Goal: Find specific page/section

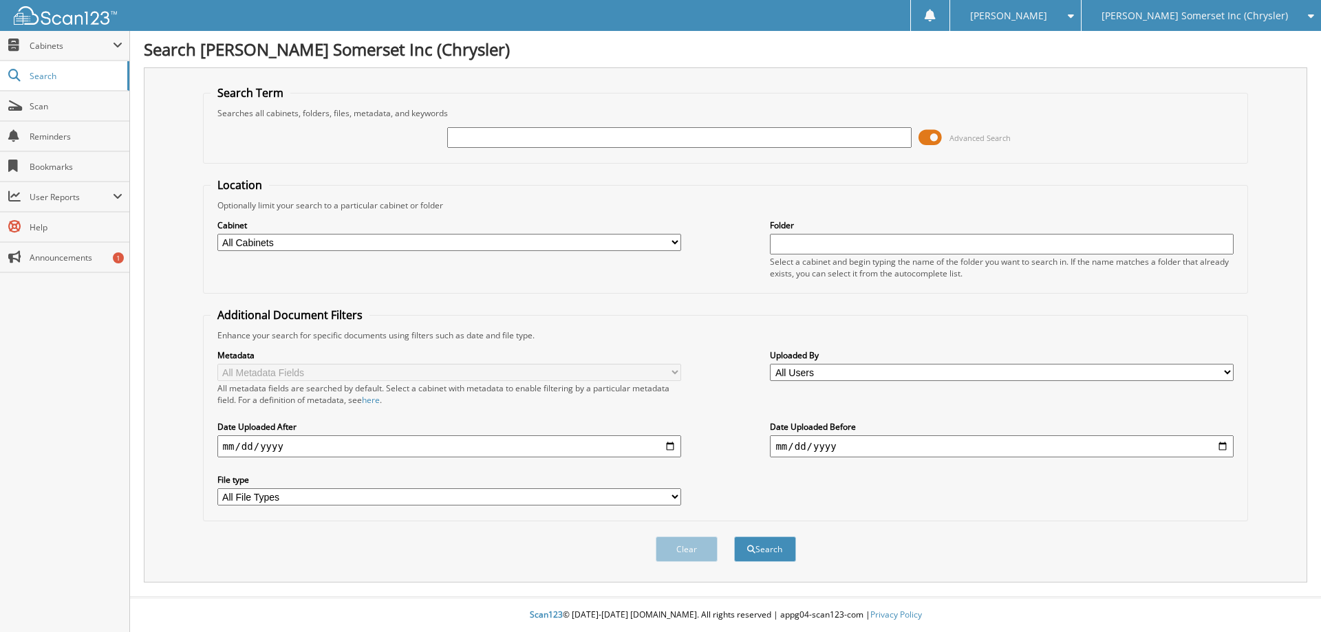
drag, startPoint x: 567, startPoint y: 135, endPoint x: 562, endPoint y: 140, distance: 7.3
type input "TG175900"
click at [734, 537] on button "Search" at bounding box center [765, 549] width 62 height 25
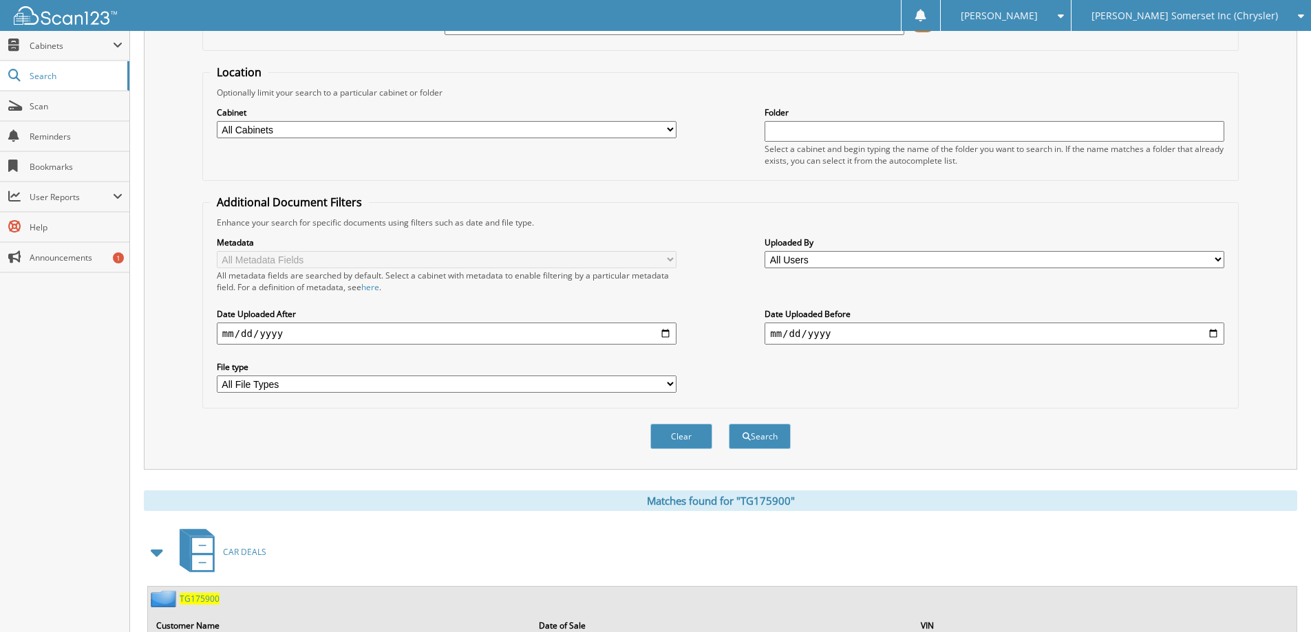
scroll to position [325, 0]
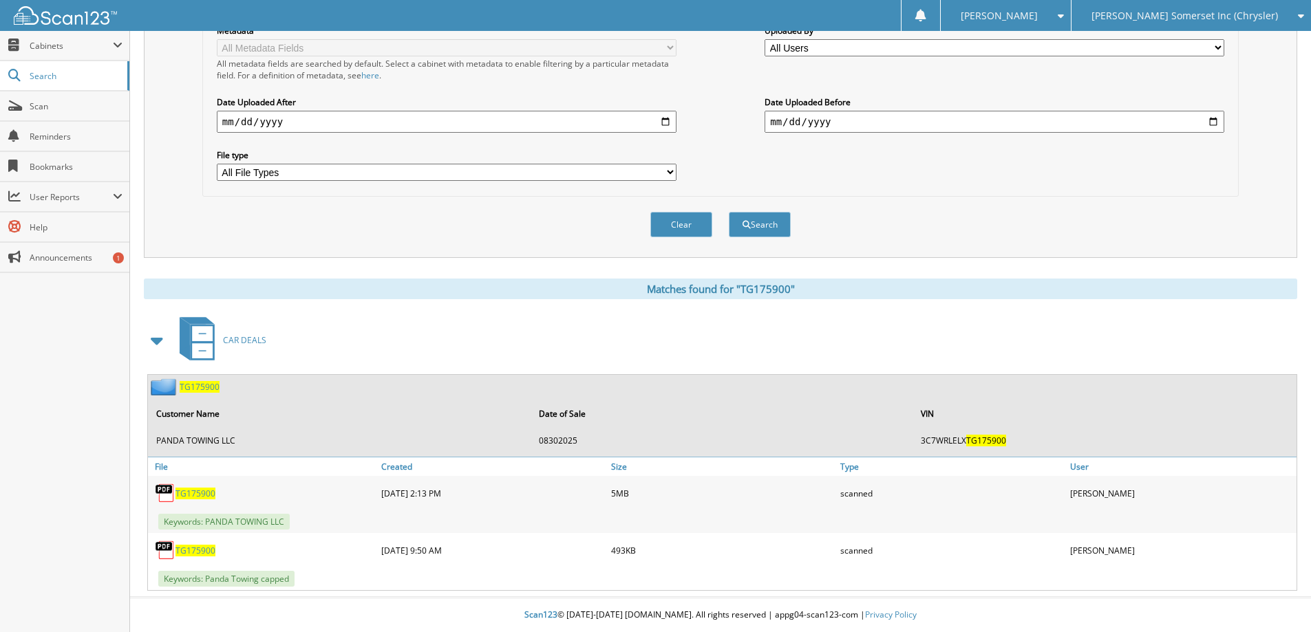
click at [197, 490] on span "TG175900" at bounding box center [195, 494] width 40 height 12
